Goal: Task Accomplishment & Management: Manage account settings

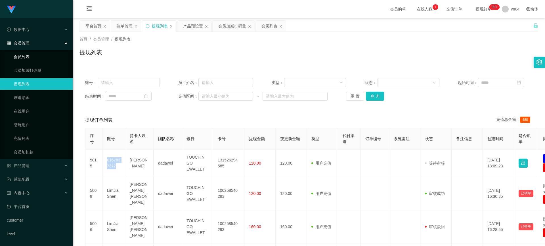
click at [31, 54] on link "会员列表" at bounding box center [41, 56] width 55 height 11
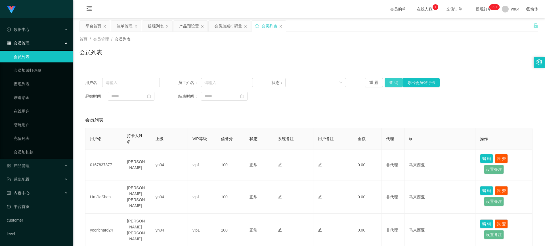
click at [390, 82] on button "查 询" at bounding box center [394, 82] width 18 height 9
click at [390, 82] on div "重 置 查 询 导出会员银行卡" at bounding box center [402, 82] width 75 height 9
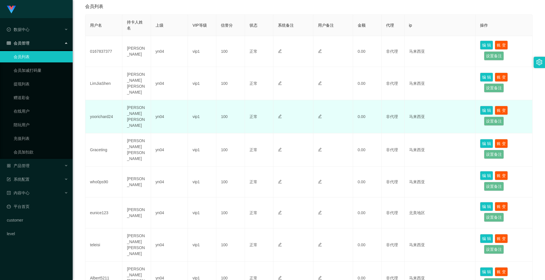
scroll to position [142, 0]
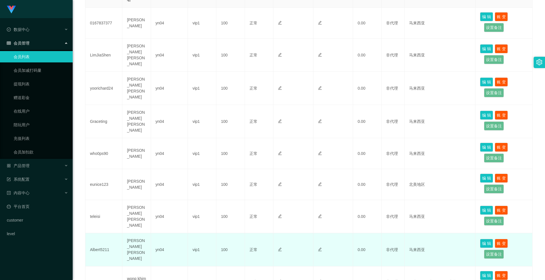
click at [100, 239] on td "Albert5211" at bounding box center [103, 249] width 37 height 33
copy td "Albert5211"
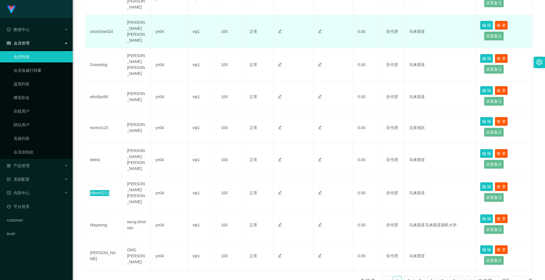
scroll to position [224, 0]
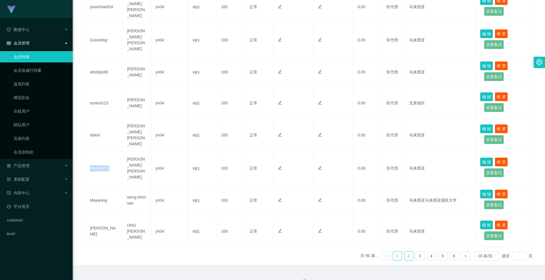
click at [405, 246] on link "2" at bounding box center [409, 256] width 9 height 9
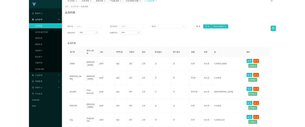
scroll to position [0, 0]
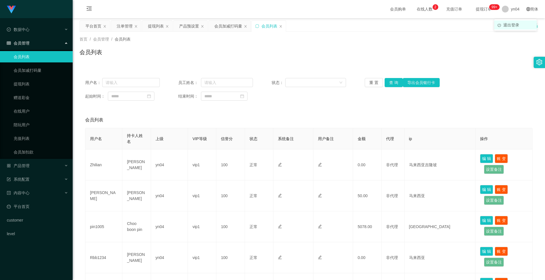
click at [513, 24] on span "退出登录" at bounding box center [512, 25] width 16 height 5
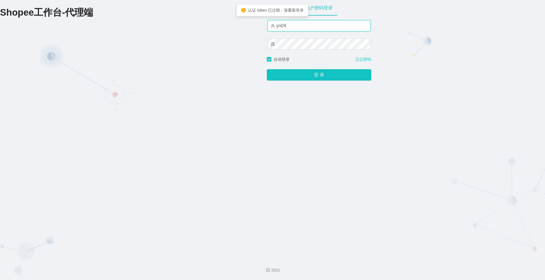
click at [301, 28] on input "yn04" at bounding box center [319, 25] width 103 height 11
type input "xjp808"
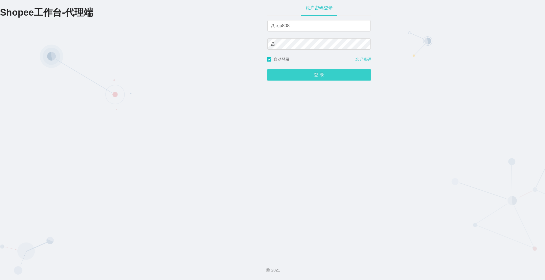
click at [309, 74] on button "登 录" at bounding box center [319, 74] width 105 height 11
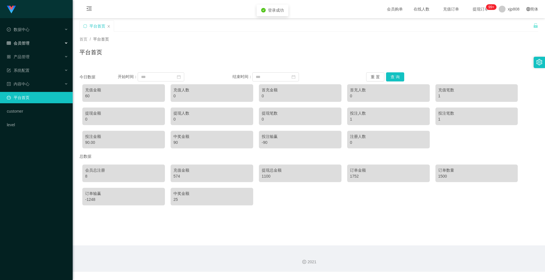
click at [24, 40] on div "会员管理" at bounding box center [36, 42] width 73 height 11
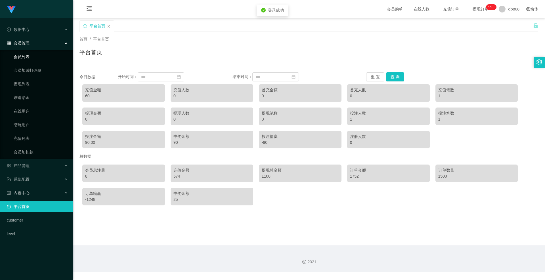
click at [31, 53] on link "会员列表" at bounding box center [41, 56] width 55 height 11
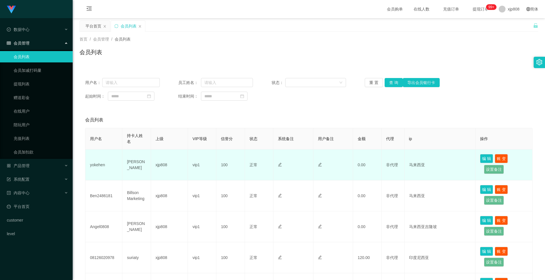
click at [101, 164] on td "yokehen" at bounding box center [103, 165] width 37 height 31
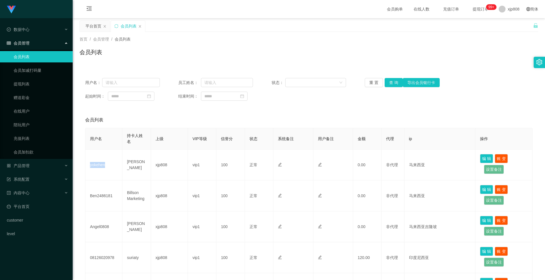
copy td "yokehen"
